Goal: Communication & Community: Connect with others

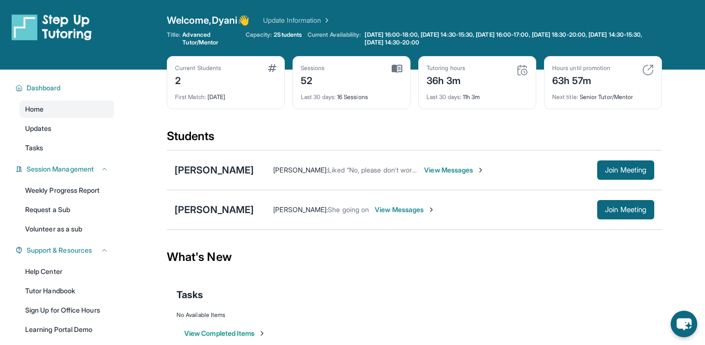
click at [443, 168] on span "View Messages" at bounding box center [454, 170] width 60 height 10
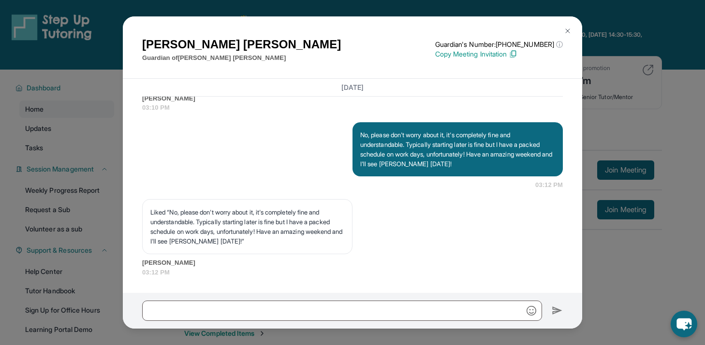
scroll to position [15841, 0]
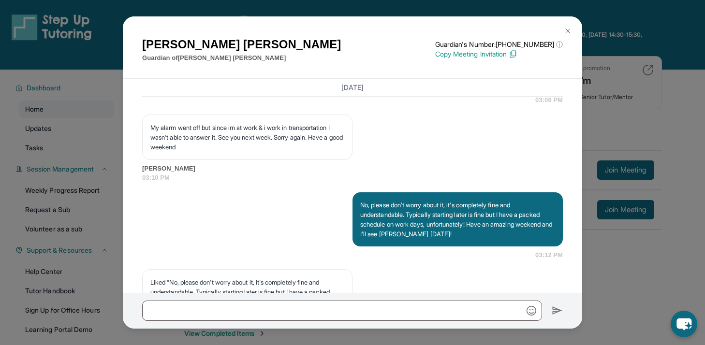
scroll to position [15699, 0]
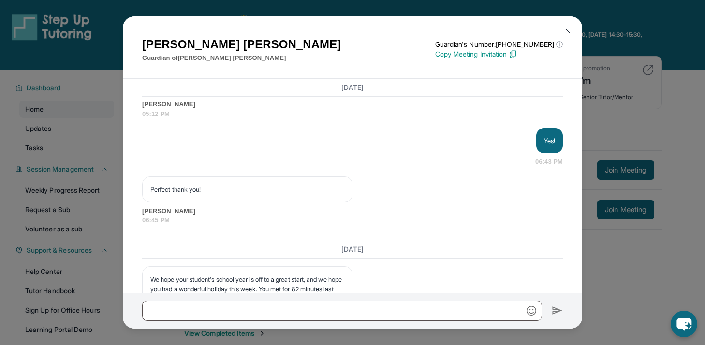
scroll to position [15010, 0]
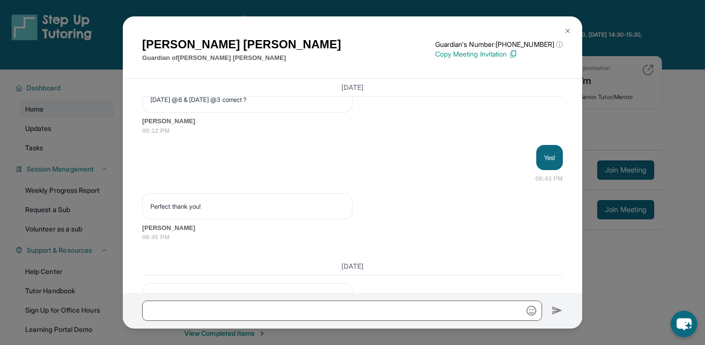
copy p "Hey! Just a 15 minute reminder before our session [DATE] at 5pm!"
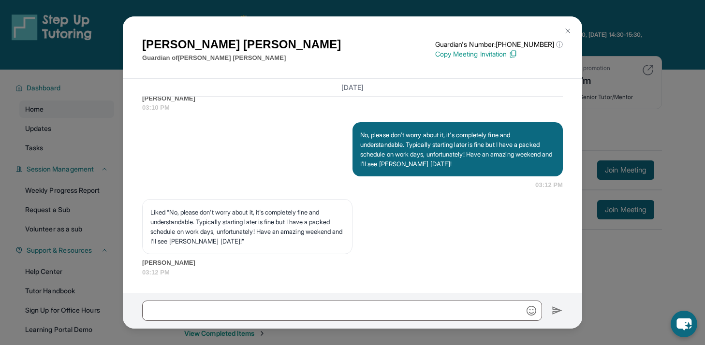
scroll to position [16230, 0]
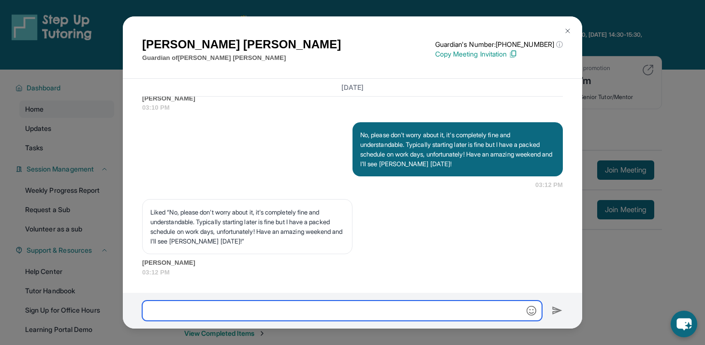
click at [272, 311] on input "text" at bounding box center [342, 311] width 400 height 20
paste input "**********"
type input "**********"
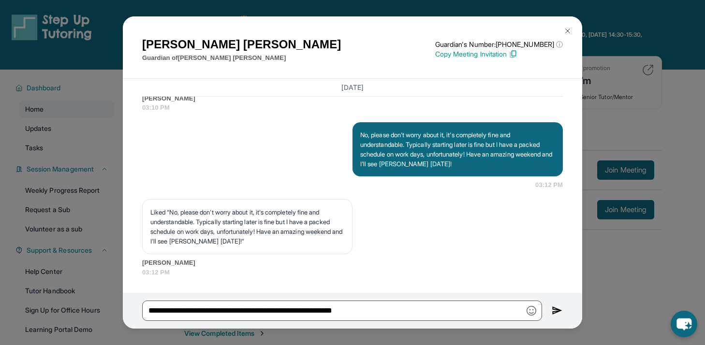
click at [594, 144] on div "[PERSON_NAME] Guardian of [PERSON_NAME] Guardian's Number: [PHONE_NUMBER] ⓘ Thi…" at bounding box center [352, 172] width 705 height 345
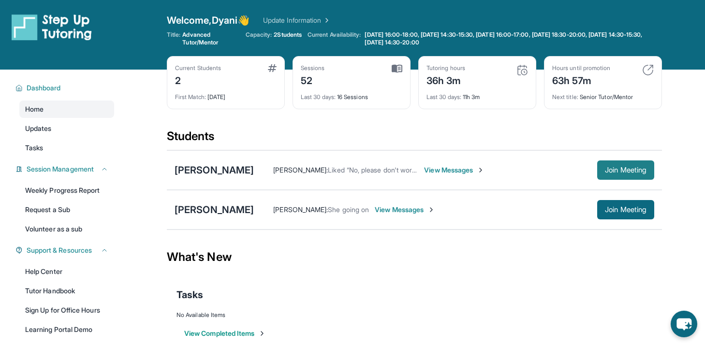
click at [623, 170] on span "Join Meeting" at bounding box center [626, 170] width 42 height 6
click at [459, 169] on span "View Messages" at bounding box center [454, 170] width 60 height 10
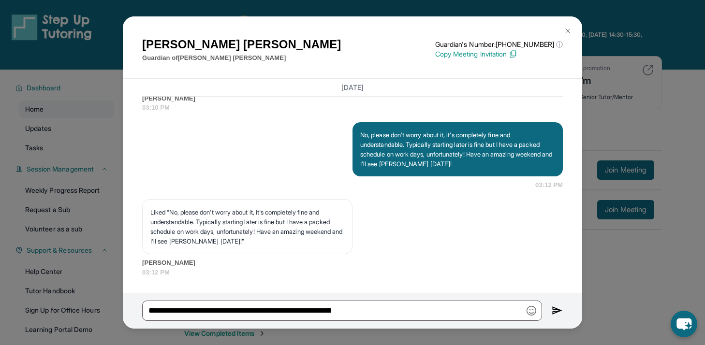
click at [631, 68] on div "[PERSON_NAME] Guardian of [PERSON_NAME] Guardian's Number: [PHONE_NUMBER] ⓘ Thi…" at bounding box center [352, 172] width 705 height 345
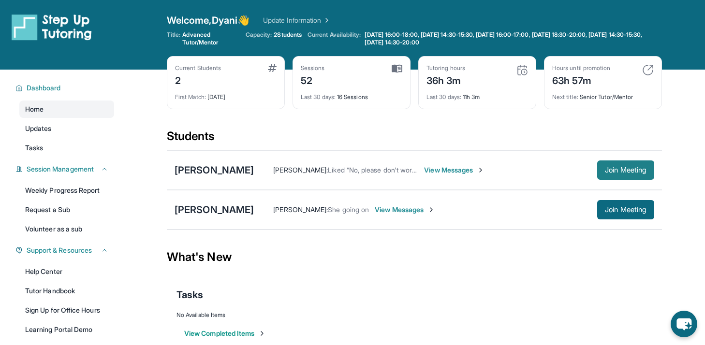
click at [622, 168] on span "Join Meeting" at bounding box center [626, 170] width 42 height 6
click at [476, 169] on span "View Messages" at bounding box center [454, 170] width 60 height 10
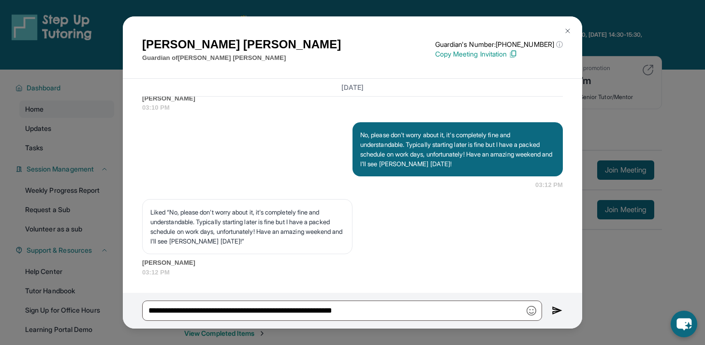
click at [557, 308] on img at bounding box center [557, 311] width 11 height 12
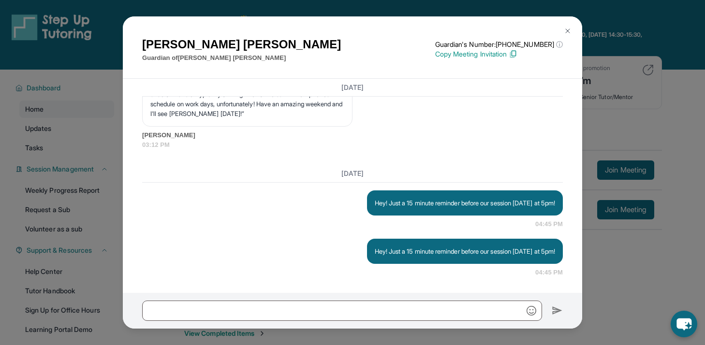
scroll to position [16358, 0]
click at [647, 115] on div "[PERSON_NAME] Guardian of [PERSON_NAME] Guardian's Number: [PHONE_NUMBER] ⓘ Thi…" at bounding box center [352, 172] width 705 height 345
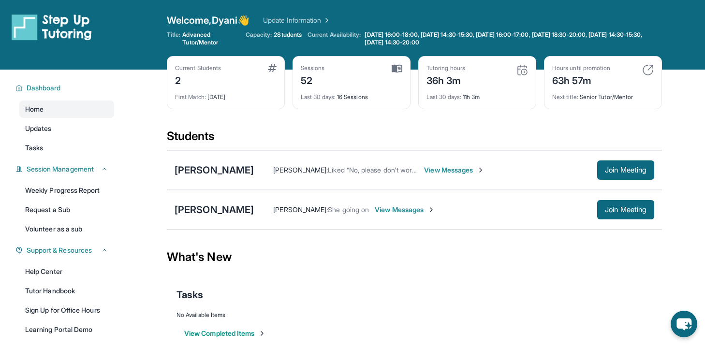
click at [475, 170] on span "View Messages" at bounding box center [454, 170] width 60 height 10
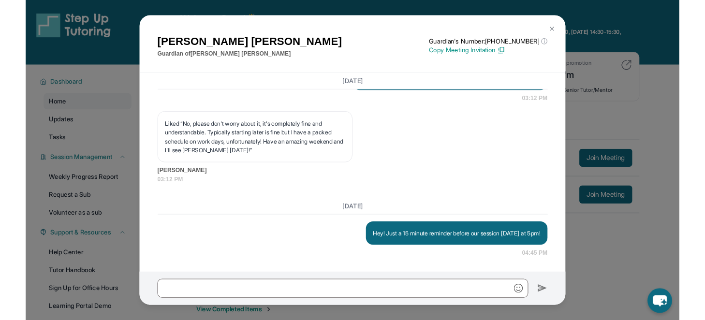
scroll to position [16309, 0]
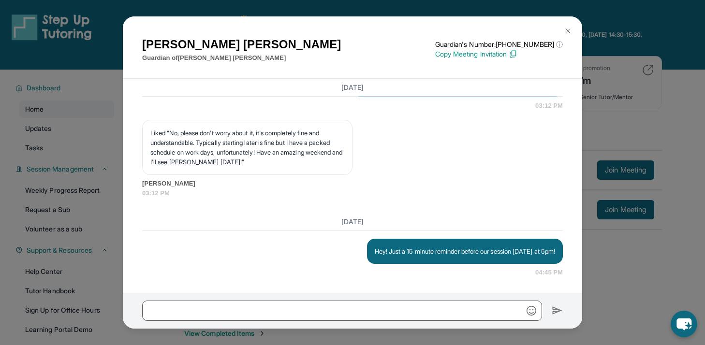
click at [598, 131] on div "[PERSON_NAME] Guardian of [PERSON_NAME] Guardian's Number: [PHONE_NUMBER] ⓘ Thi…" at bounding box center [352, 172] width 705 height 345
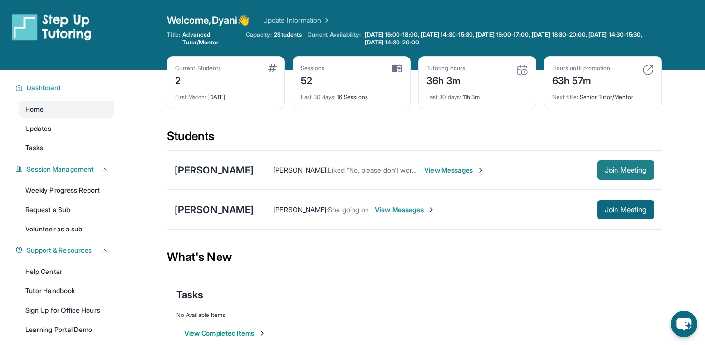
click at [617, 173] on span "Join Meeting" at bounding box center [626, 170] width 42 height 6
click at [608, 171] on span "Join Meeting" at bounding box center [626, 170] width 42 height 6
